Goal: Entertainment & Leisure: Browse casually

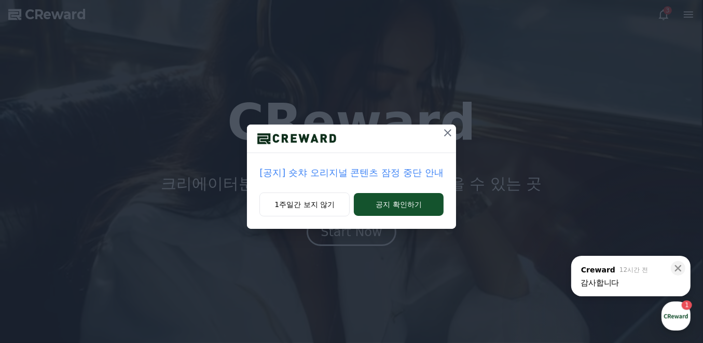
click at [358, 172] on p "[공지] 숏챠 오리지널 콘텐츠 잠정 중단 안내" at bounding box center [351, 173] width 184 height 15
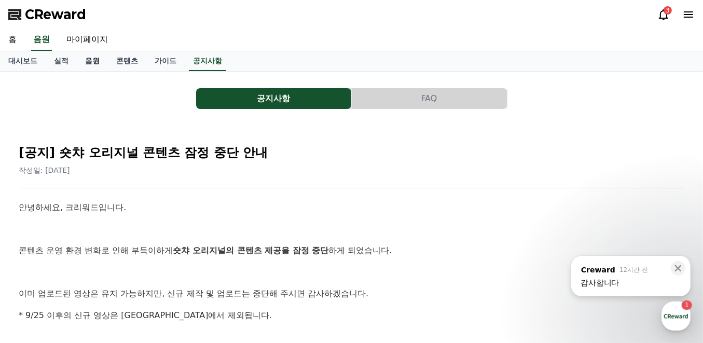
click at [95, 63] on link "음원" at bounding box center [92, 61] width 31 height 20
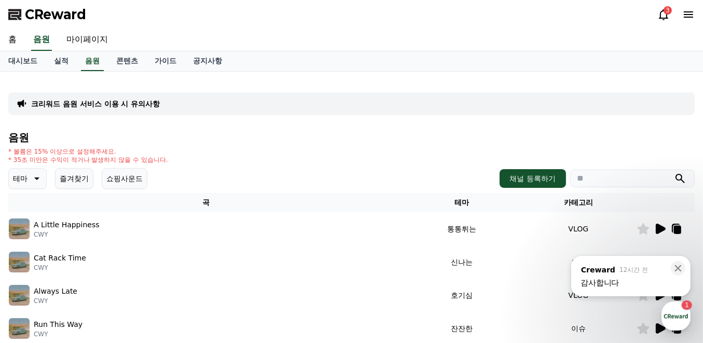
click at [604, 183] on input "search" at bounding box center [632, 179] width 125 height 18
type input "*"
click at [674, 172] on button "submit" at bounding box center [680, 178] width 12 height 12
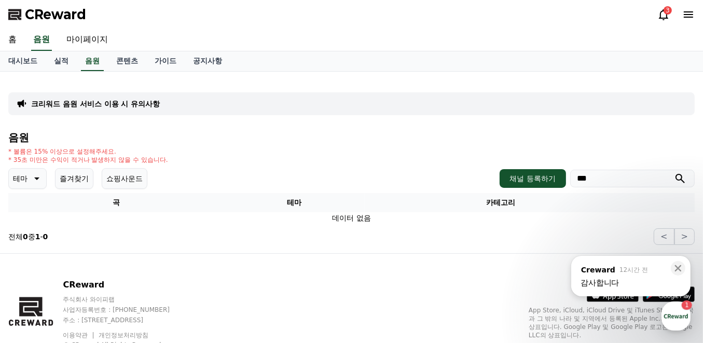
click at [603, 176] on input "***" at bounding box center [632, 179] width 125 height 18
click at [674, 172] on button "submit" at bounding box center [680, 178] width 12 height 12
type input "*"
click at [674, 172] on button "submit" at bounding box center [680, 178] width 12 height 12
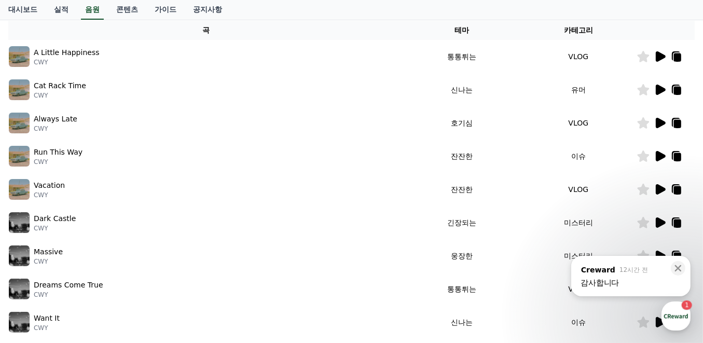
scroll to position [173, 0]
click at [660, 151] on icon at bounding box center [661, 155] width 10 height 10
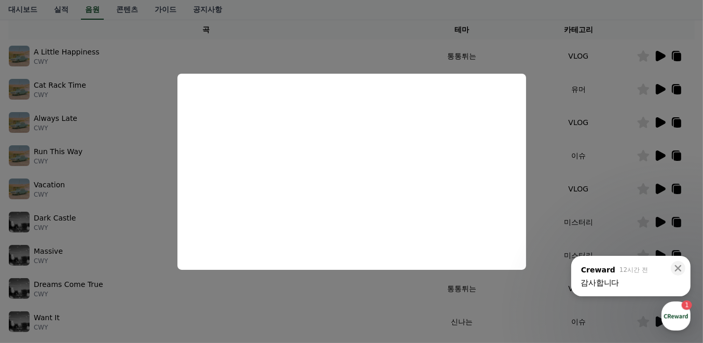
click at [548, 175] on button "close modal" at bounding box center [351, 171] width 703 height 343
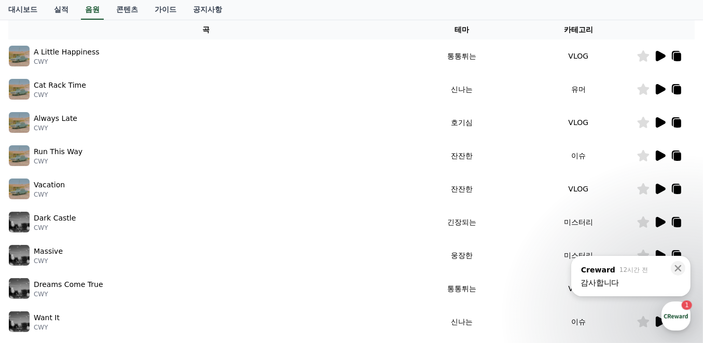
click at [660, 250] on icon at bounding box center [660, 255] width 12 height 12
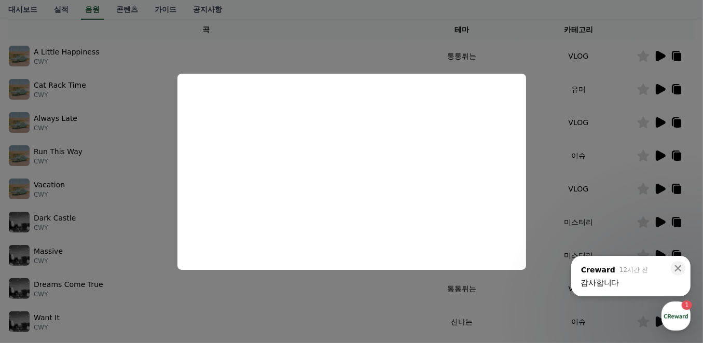
click at [699, 170] on button "close modal" at bounding box center [351, 171] width 703 height 343
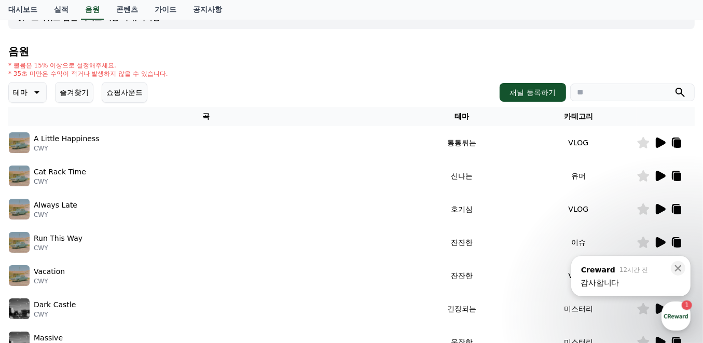
scroll to position [34, 0]
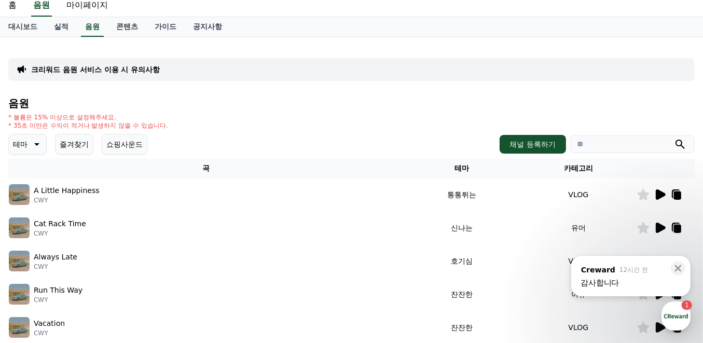
click at [35, 145] on icon at bounding box center [36, 144] width 12 height 12
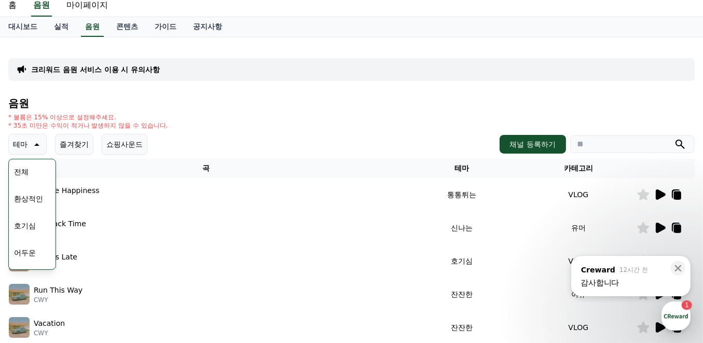
click at [32, 225] on button "호기심" at bounding box center [25, 225] width 30 height 23
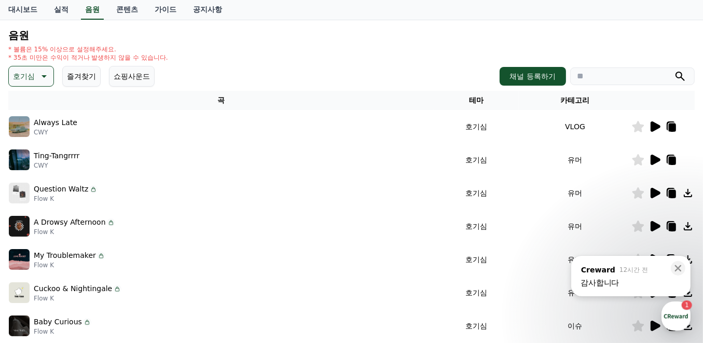
scroll to position [104, 0]
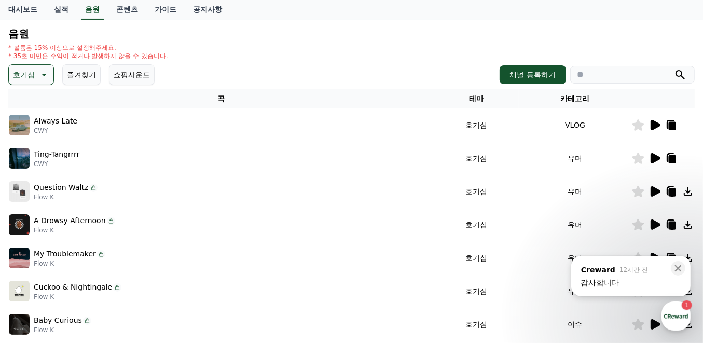
click at [651, 128] on icon at bounding box center [656, 125] width 10 height 10
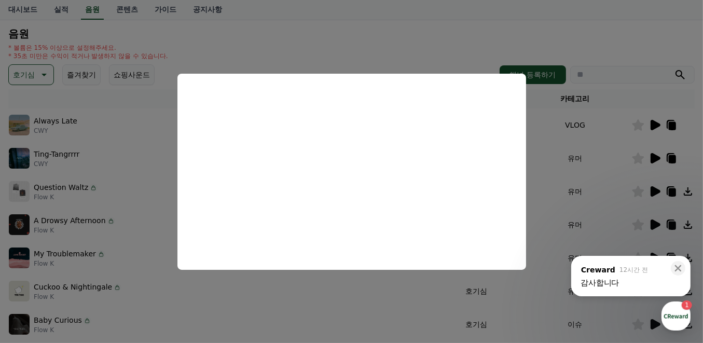
click at [650, 154] on button "close modal" at bounding box center [351, 171] width 703 height 343
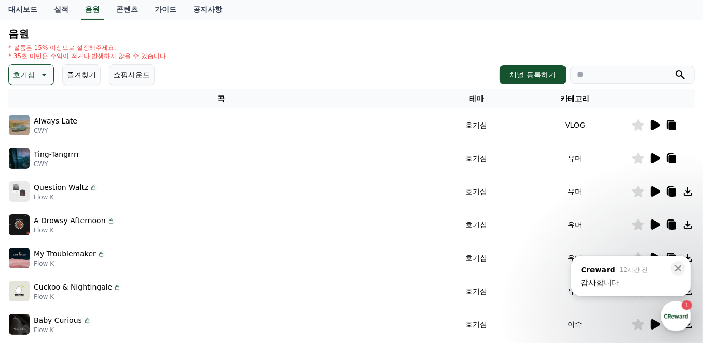
click at [651, 155] on icon at bounding box center [656, 158] width 10 height 10
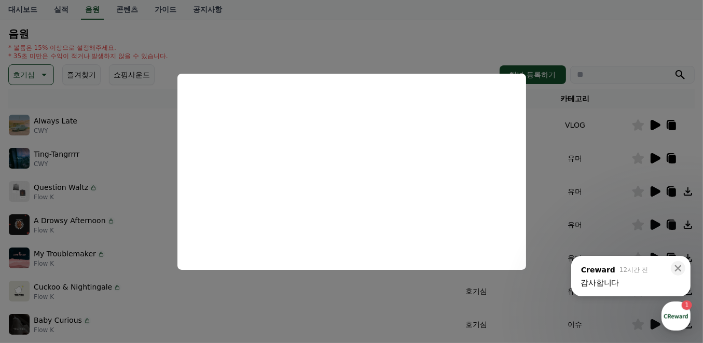
click at [610, 181] on button "close modal" at bounding box center [351, 171] width 703 height 343
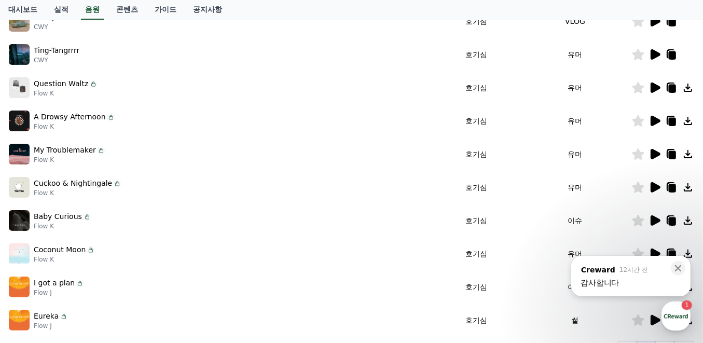
scroll to position [311, 0]
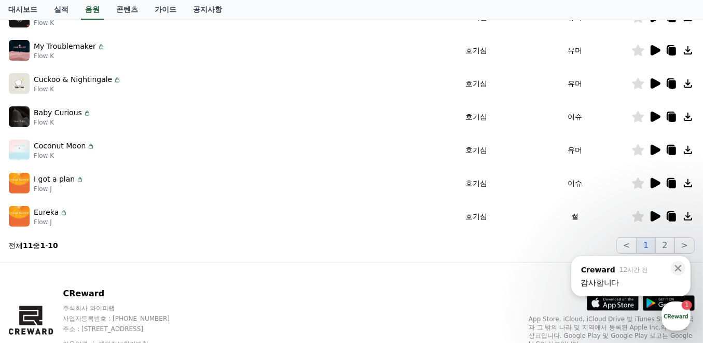
click at [654, 211] on icon at bounding box center [655, 216] width 12 height 12
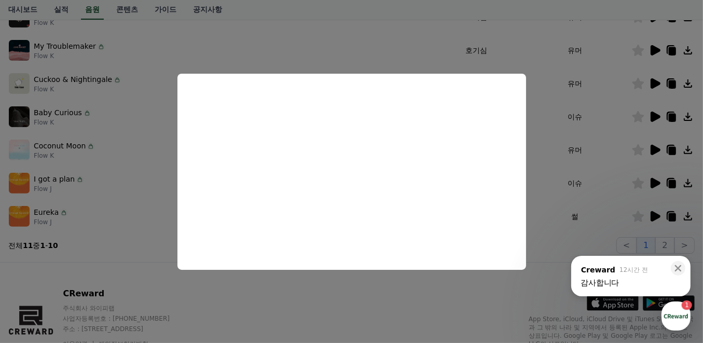
click at [553, 209] on button "close modal" at bounding box center [351, 171] width 703 height 343
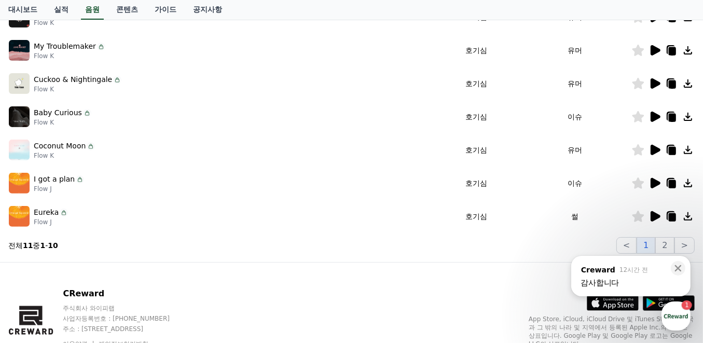
click at [657, 120] on icon at bounding box center [655, 117] width 12 height 12
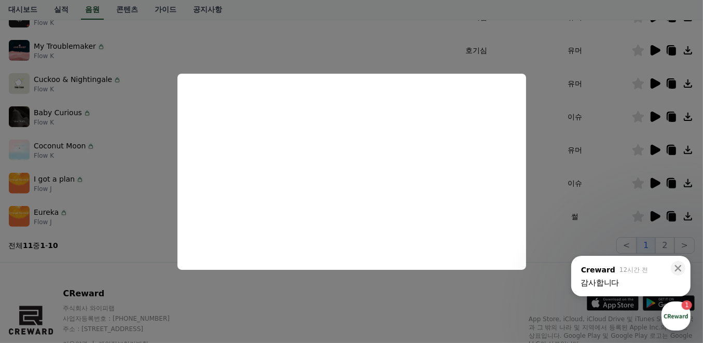
click at [583, 188] on button "close modal" at bounding box center [351, 171] width 703 height 343
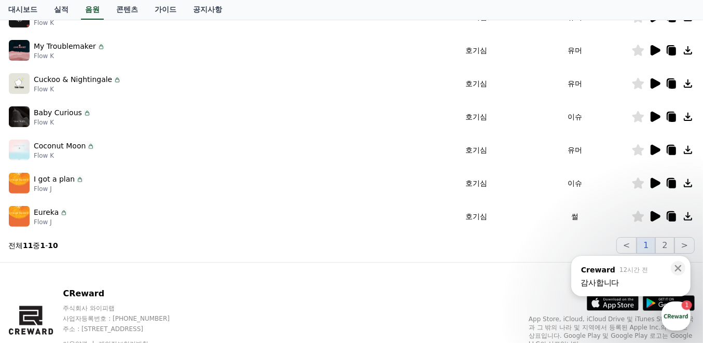
click at [650, 150] on icon at bounding box center [655, 150] width 12 height 12
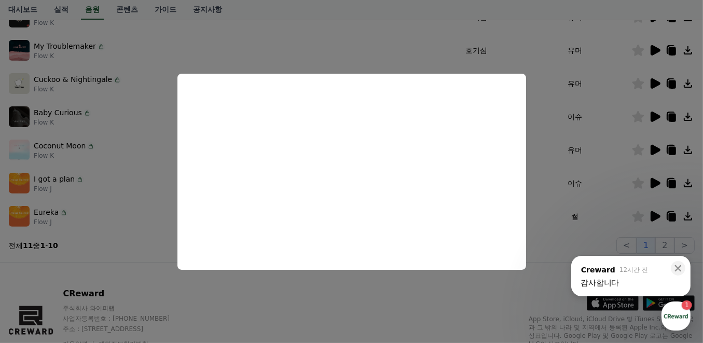
click at [585, 143] on button "close modal" at bounding box center [351, 171] width 703 height 343
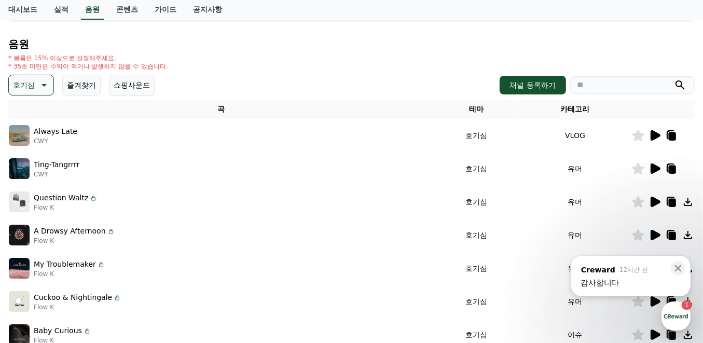
scroll to position [34, 0]
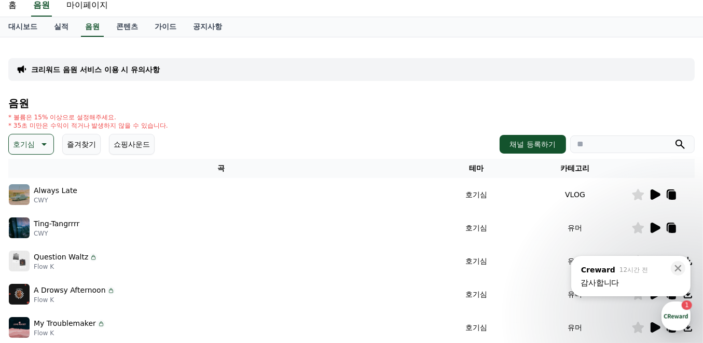
click at [30, 148] on p "호기심" at bounding box center [24, 144] width 22 height 15
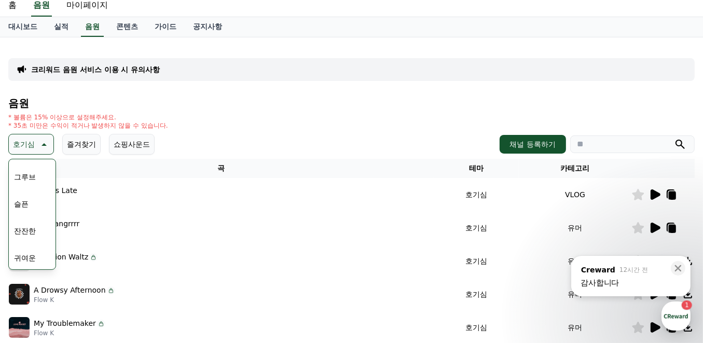
scroll to position [380, 0]
click at [36, 196] on button "잔잔한" at bounding box center [25, 196] width 30 height 23
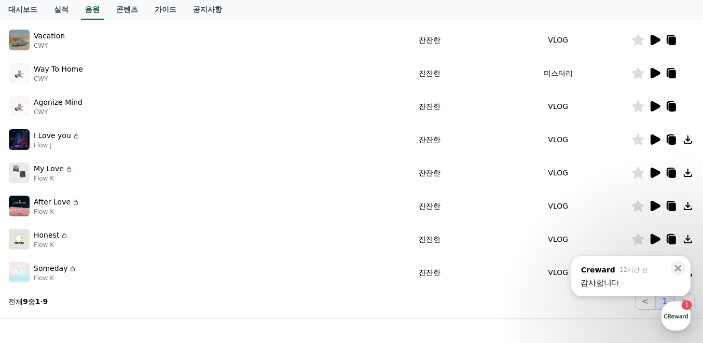
scroll to position [242, 0]
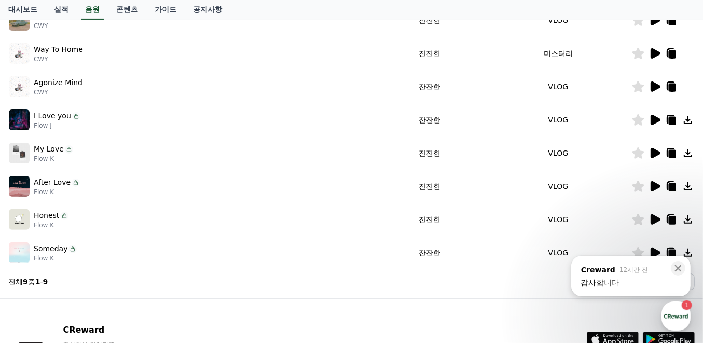
click at [651, 246] on icon at bounding box center [655, 252] width 12 height 12
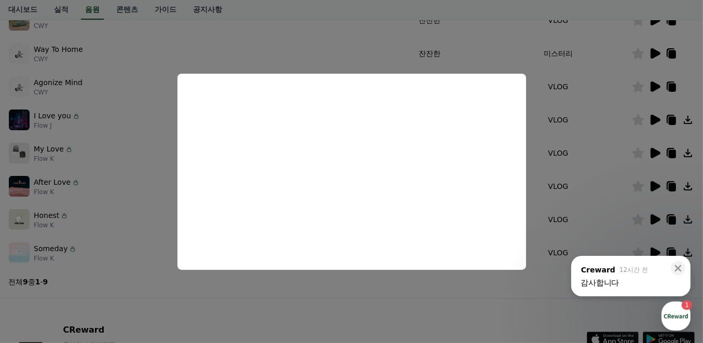
click at [126, 224] on button "close modal" at bounding box center [351, 171] width 703 height 343
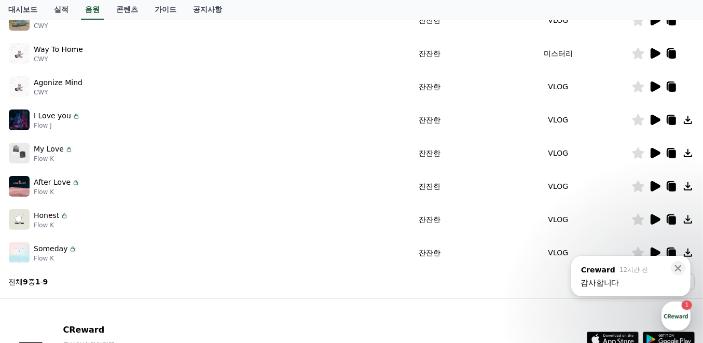
click at [658, 216] on icon at bounding box center [656, 219] width 10 height 10
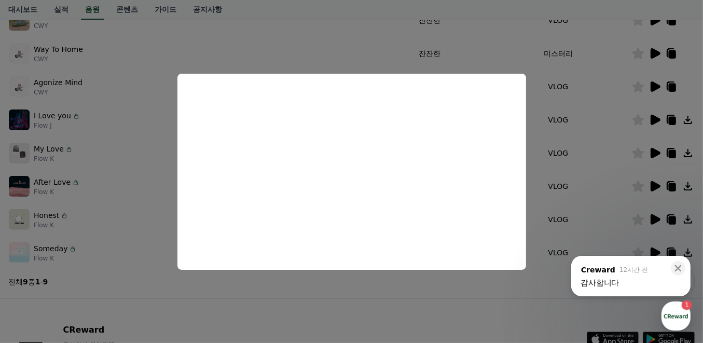
click at [167, 222] on button "close modal" at bounding box center [351, 171] width 703 height 343
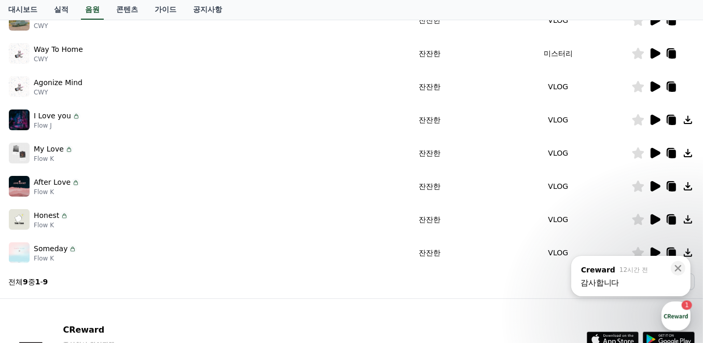
click at [654, 189] on icon at bounding box center [656, 186] width 10 height 10
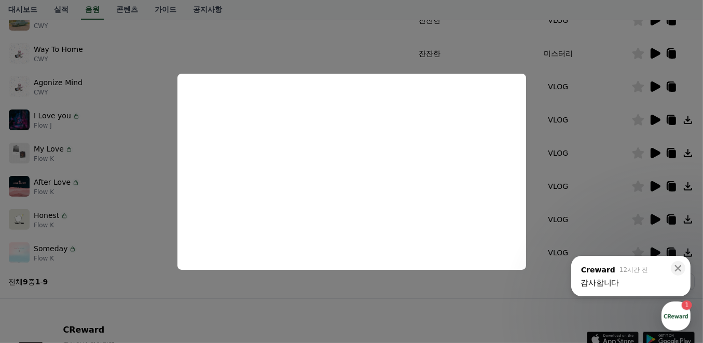
click at [148, 203] on button "close modal" at bounding box center [351, 171] width 703 height 343
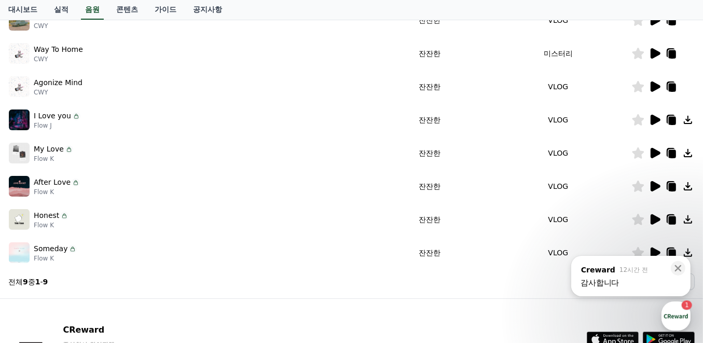
click at [654, 155] on icon at bounding box center [656, 153] width 10 height 10
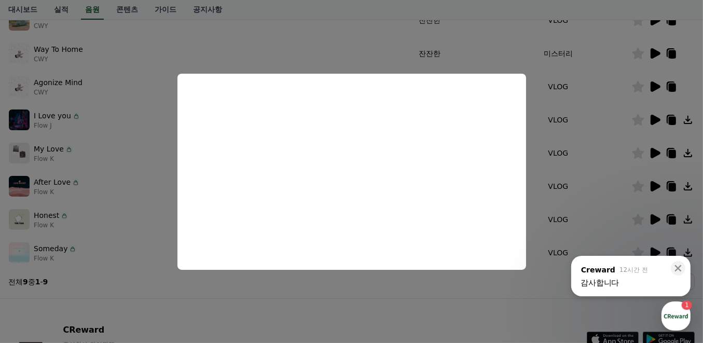
click at [114, 169] on button "close modal" at bounding box center [351, 171] width 703 height 343
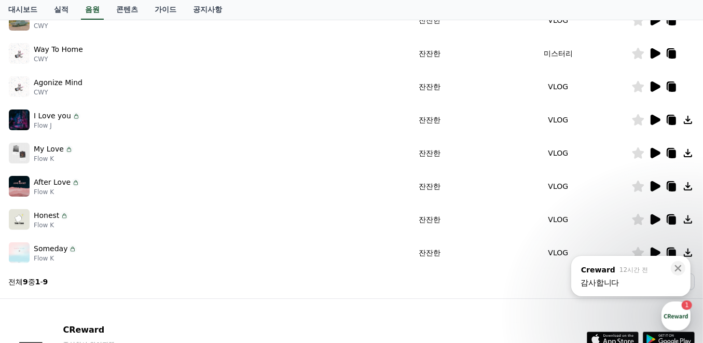
click at [654, 117] on icon at bounding box center [656, 120] width 10 height 10
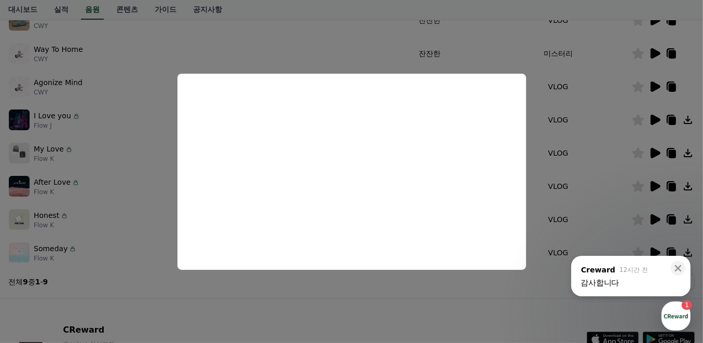
click at [152, 197] on button "close modal" at bounding box center [351, 171] width 703 height 343
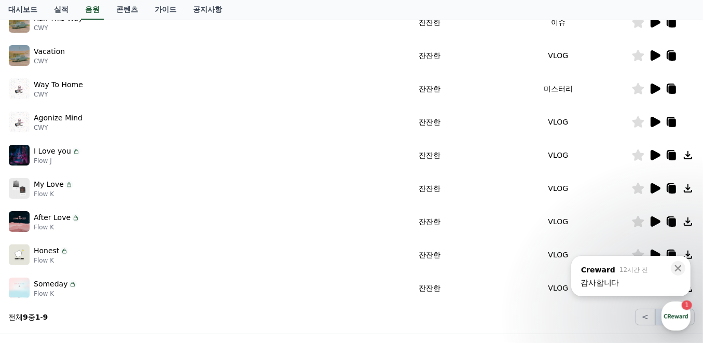
scroll to position [173, 0]
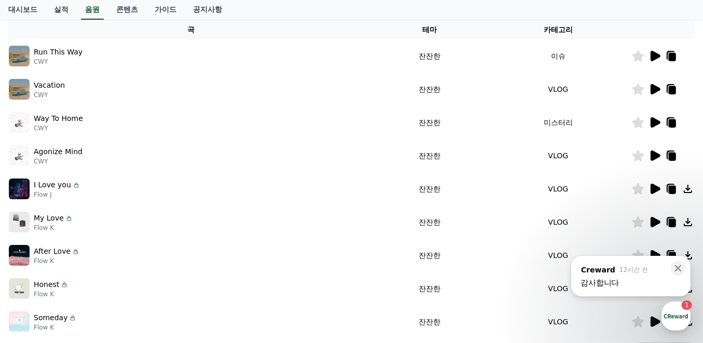
click at [651, 86] on icon at bounding box center [656, 89] width 10 height 10
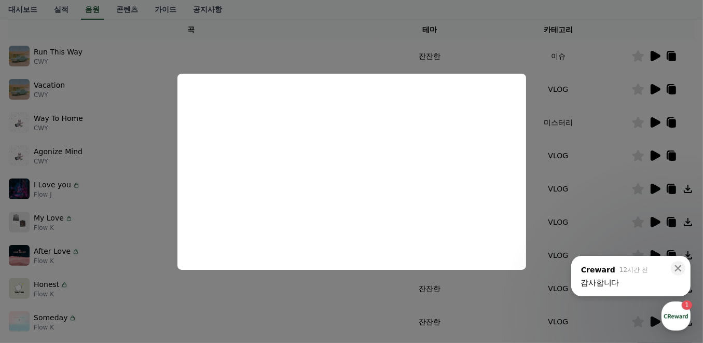
click at [139, 188] on button "close modal" at bounding box center [351, 171] width 703 height 343
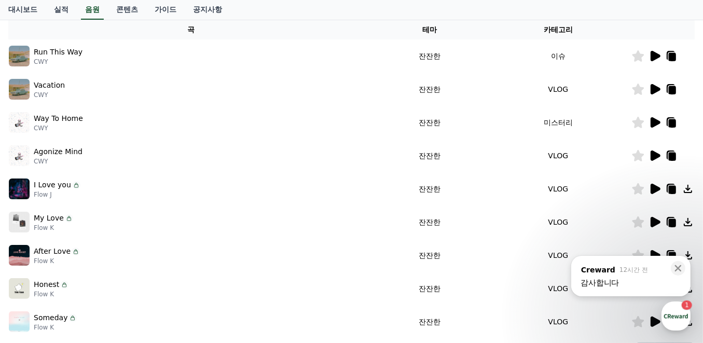
click at [653, 54] on icon at bounding box center [656, 56] width 10 height 10
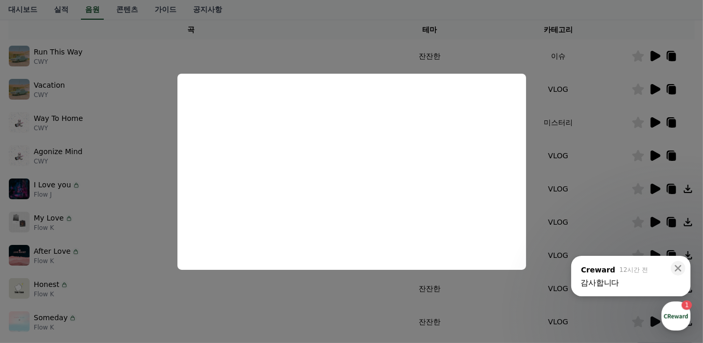
click at [139, 210] on button "close modal" at bounding box center [351, 171] width 703 height 343
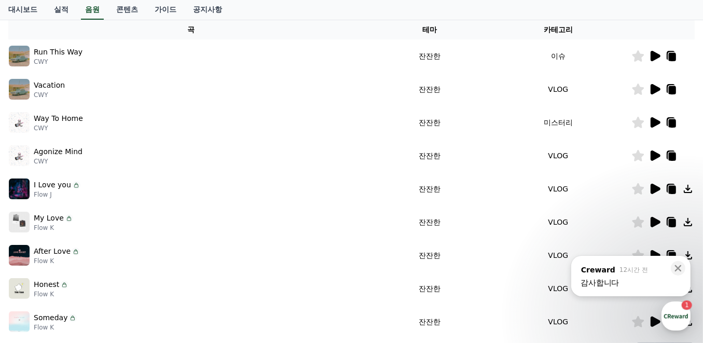
click at [650, 119] on icon at bounding box center [655, 122] width 12 height 12
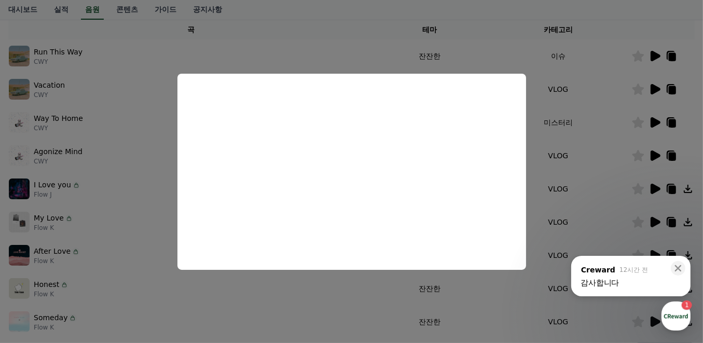
click at [134, 200] on button "close modal" at bounding box center [351, 171] width 703 height 343
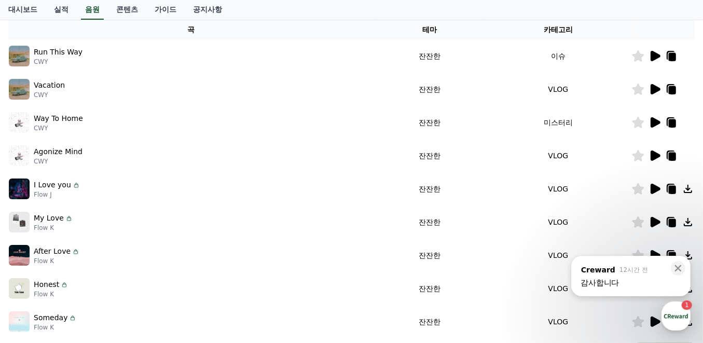
click at [652, 158] on icon at bounding box center [656, 155] width 10 height 10
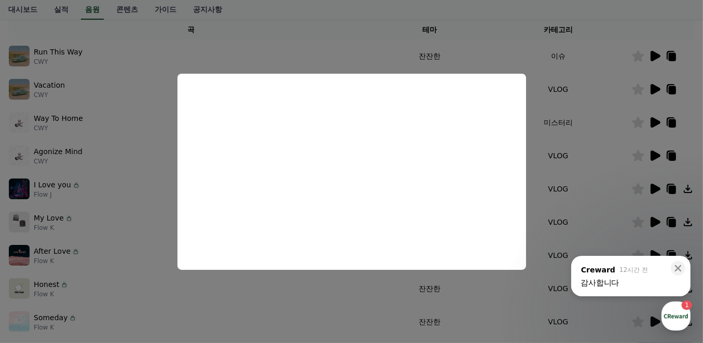
click at [143, 233] on button "close modal" at bounding box center [351, 171] width 703 height 343
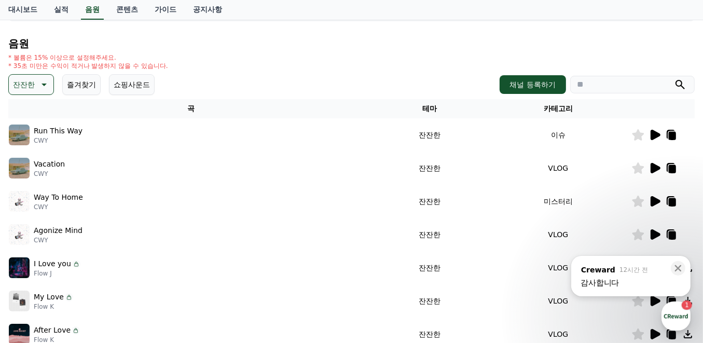
scroll to position [34, 0]
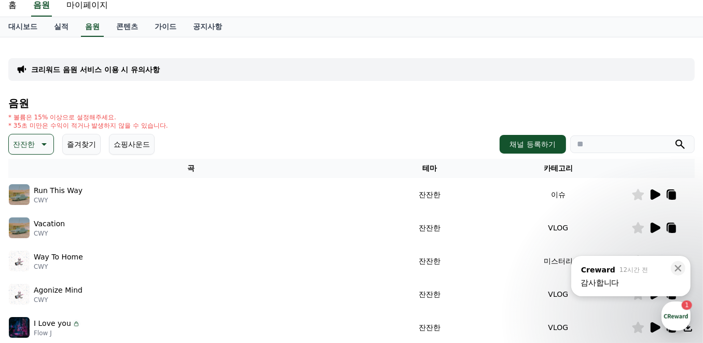
click at [44, 140] on icon at bounding box center [43, 144] width 12 height 12
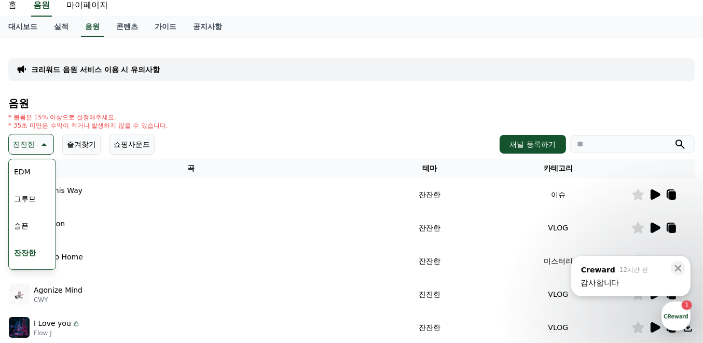
scroll to position [289, 0]
click at [37, 178] on button "분위기있는" at bounding box center [32, 179] width 45 height 23
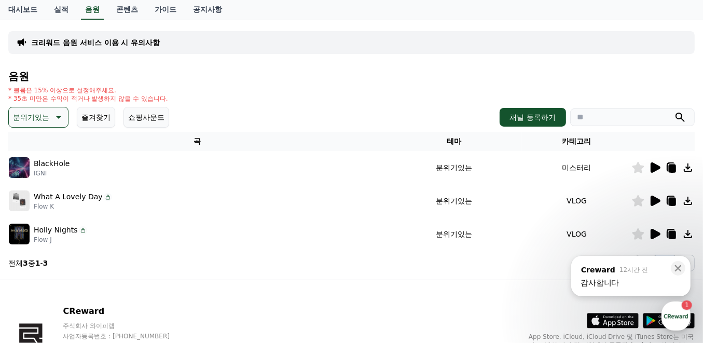
scroll to position [69, 0]
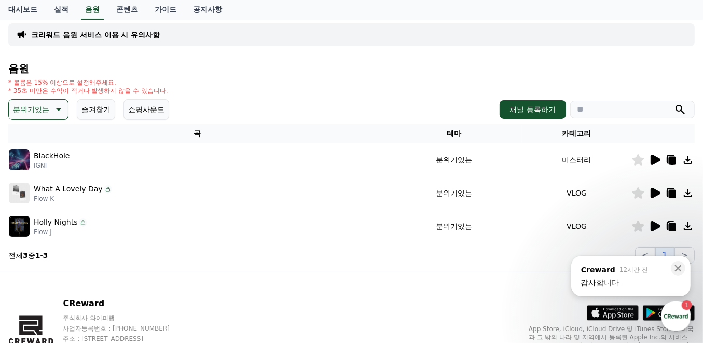
click at [656, 156] on icon at bounding box center [656, 160] width 10 height 10
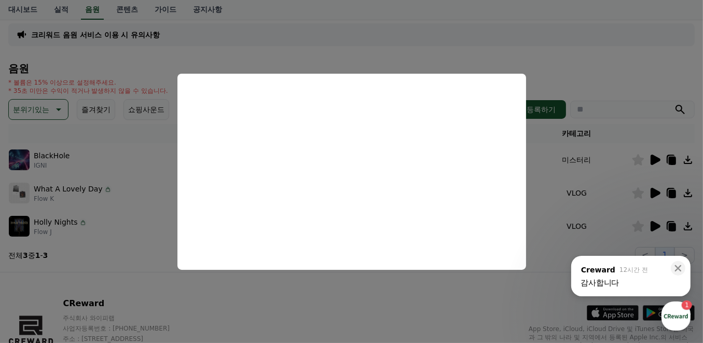
click at [159, 304] on button "close modal" at bounding box center [351, 171] width 703 height 343
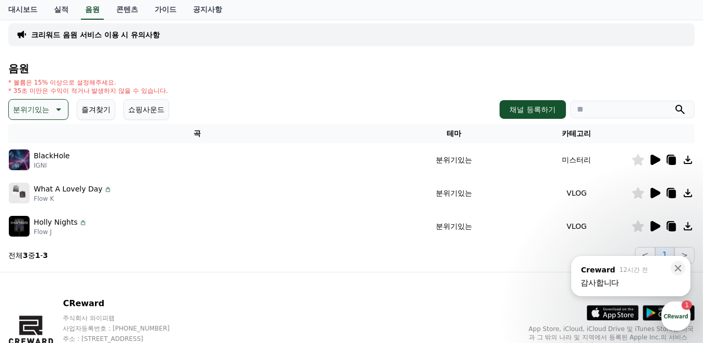
click at [656, 194] on icon at bounding box center [656, 193] width 10 height 10
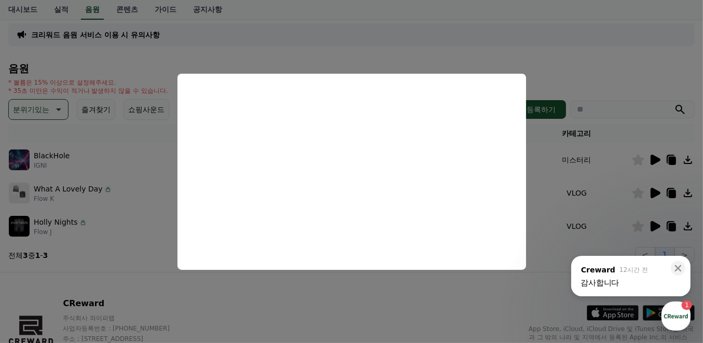
click at [202, 283] on button "close modal" at bounding box center [351, 171] width 703 height 343
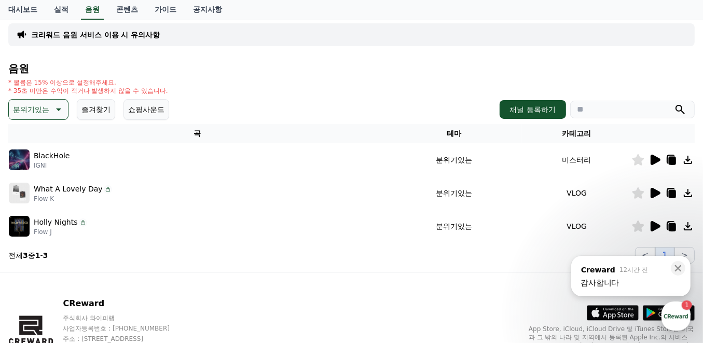
click at [656, 224] on icon at bounding box center [656, 226] width 10 height 10
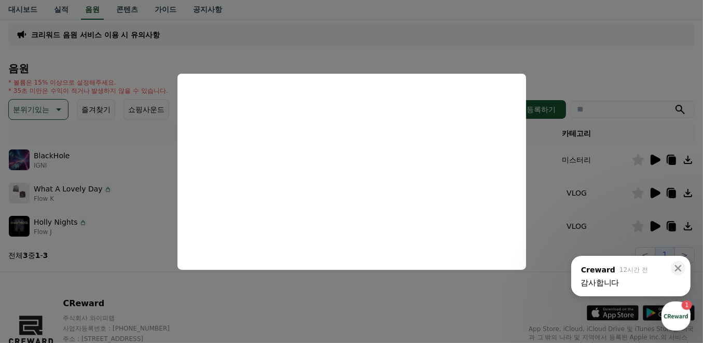
click at [243, 277] on button "close modal" at bounding box center [351, 171] width 703 height 343
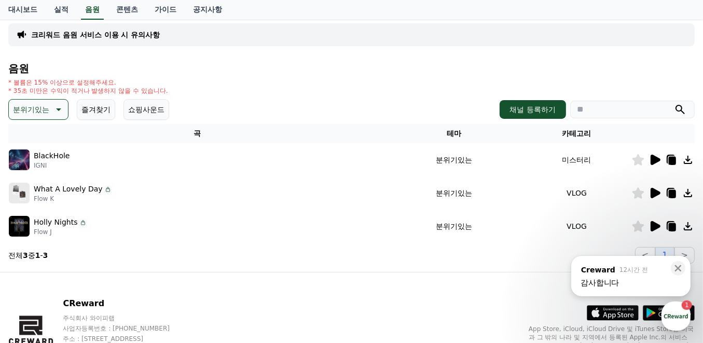
click at [658, 159] on icon at bounding box center [656, 160] width 10 height 10
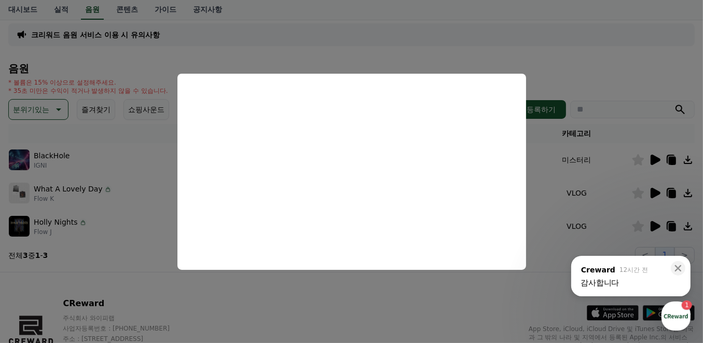
click at [306, 312] on button "close modal" at bounding box center [351, 171] width 703 height 343
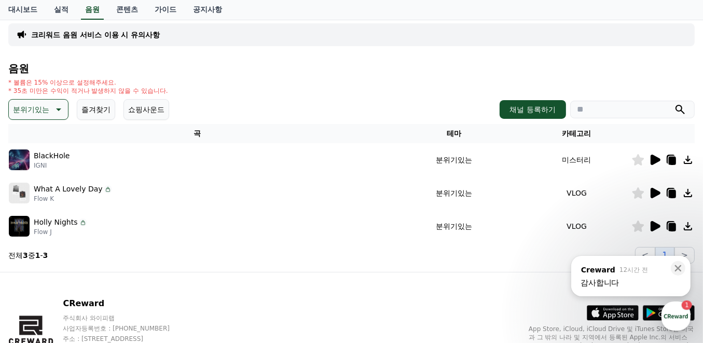
click at [158, 114] on button "쇼핑사운드" at bounding box center [146, 109] width 46 height 21
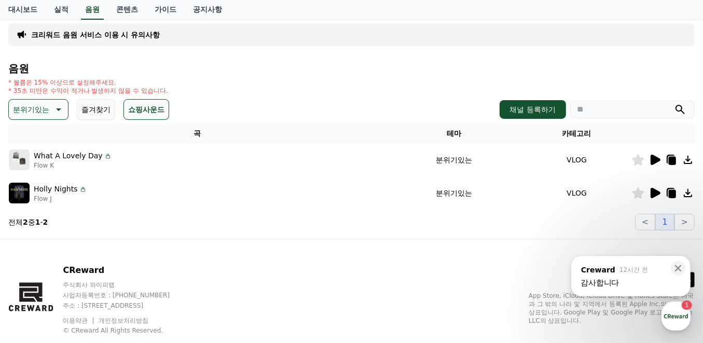
click at [154, 109] on button "쇼핑사운드" at bounding box center [146, 109] width 46 height 21
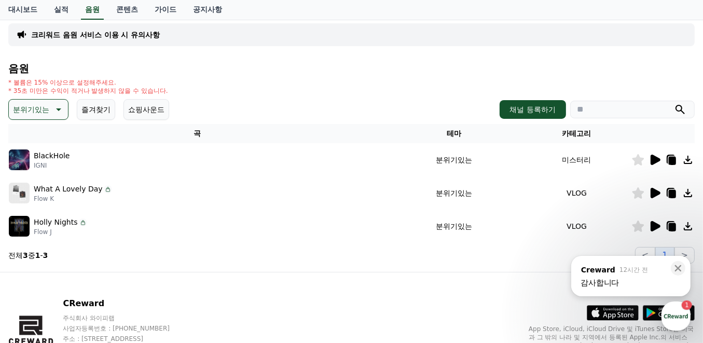
click at [667, 156] on icon at bounding box center [671, 159] width 8 height 9
